Goal: Information Seeking & Learning: Learn about a topic

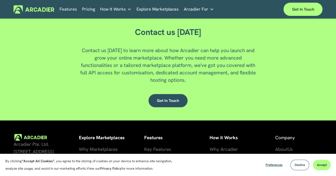
scroll to position [1241, 0]
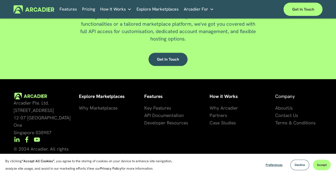
click at [298, 165] on span "Decline" at bounding box center [299, 165] width 10 height 4
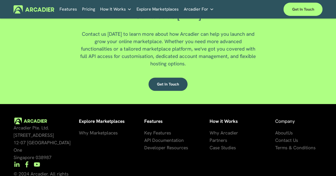
scroll to position [1220, 0]
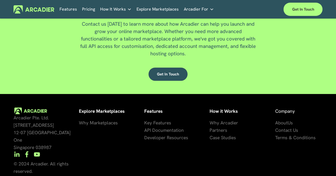
click at [40, 132] on p "Arcadier Pte. Ltd. 7 Temasek Boulevard 12-07 Suntec Tower One Singapore 038987" at bounding box center [44, 132] width 60 height 37
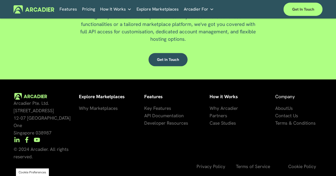
scroll to position [1241, 0]
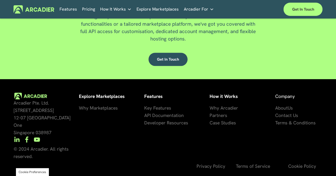
click at [281, 111] on span "About" at bounding box center [281, 108] width 12 height 6
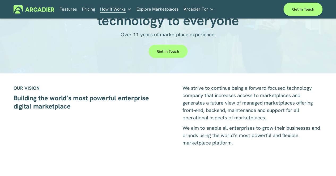
scroll to position [53, 0]
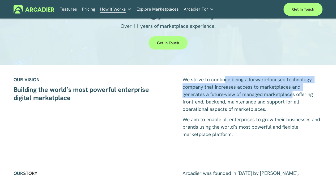
drag, startPoint x: 224, startPoint y: 82, endPoint x: 293, endPoint y: 93, distance: 69.2
click at [293, 93] on span "We strive to continue being a forward-focused technology company that increases…" at bounding box center [248, 94] width 132 height 36
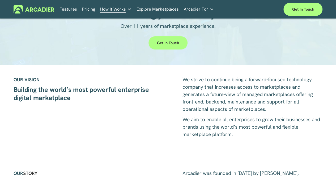
click at [263, 111] on span "We strive to continue being a forward-focused technology company that increases…" at bounding box center [248, 94] width 132 height 36
drag, startPoint x: 219, startPoint y: 94, endPoint x: 222, endPoint y: 97, distance: 3.4
click at [222, 97] on span "We strive to continue being a forward-focused technology company that increases…" at bounding box center [248, 94] width 132 height 36
click at [276, 104] on span "We strive to continue being a forward-focused technology company that increases…" at bounding box center [248, 94] width 132 height 36
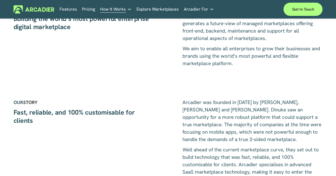
scroll to position [133, 0]
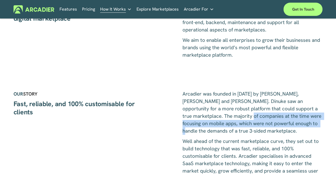
drag, startPoint x: 216, startPoint y: 116, endPoint x: 301, endPoint y: 123, distance: 84.4
click at [301, 123] on span "Arcadier was founded in 2013 by Dinuke Ranasnghe, Gary Ramsell and Paul Cascun.…" at bounding box center [252, 113] width 140 height 44
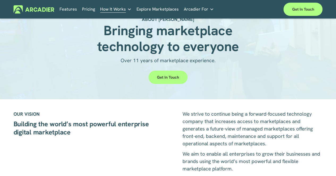
scroll to position [27, 0]
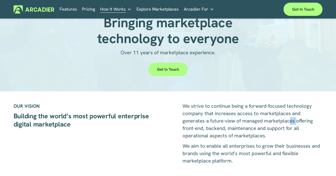
drag, startPoint x: 297, startPoint y: 121, endPoint x: 290, endPoint y: 120, distance: 7.8
click at [290, 120] on span "We strive to continue being a forward-focused technology company that increases…" at bounding box center [248, 121] width 132 height 36
click at [247, 129] on span "We strive to continue being a forward-focused technology company that increases…" at bounding box center [248, 121] width 132 height 36
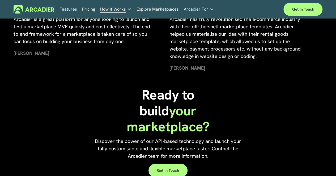
scroll to position [1114, 0]
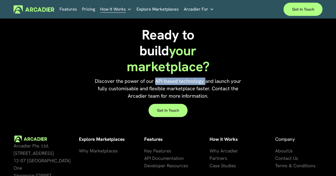
drag, startPoint x: 205, startPoint y: 62, endPoint x: 154, endPoint y: 63, distance: 50.4
click at [154, 78] on span "Discover the power of our API-based technology and launch your fully customisab…" at bounding box center [168, 88] width 147 height 21
copy span "API-based technology"
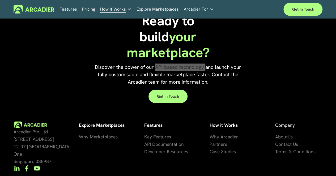
scroll to position [1136, 0]
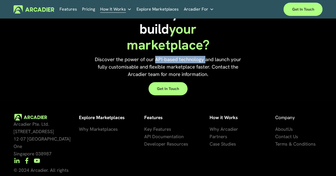
click at [34, 9] on img at bounding box center [34, 9] width 41 height 8
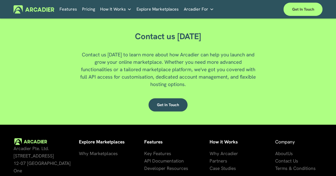
scroll to position [1141, 0]
